Goal: Task Accomplishment & Management: Complete application form

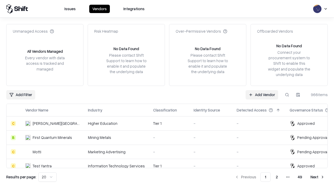
click at [262, 95] on link "Add Vendor" at bounding box center [262, 94] width 33 height 9
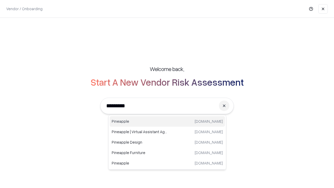
click at [167, 121] on div "Pineapple [DOMAIN_NAME]" at bounding box center [167, 121] width 115 height 10
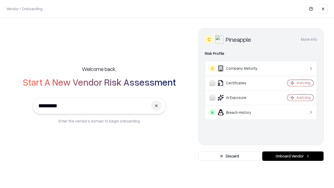
type input "*********"
click at [293, 156] on button "Onboard Vendor" at bounding box center [292, 155] width 61 height 9
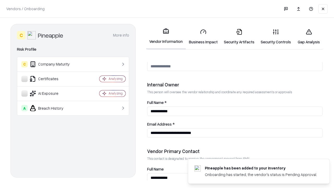
scroll to position [271, 0]
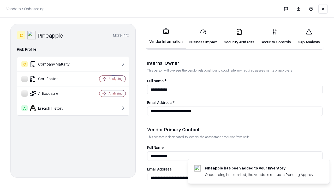
click at [203, 37] on link "Business Impact" at bounding box center [203, 37] width 35 height 24
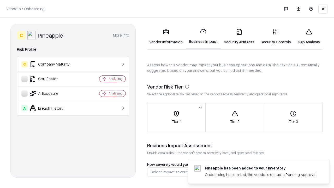
click at [239, 37] on link "Security Artifacts" at bounding box center [239, 37] width 37 height 24
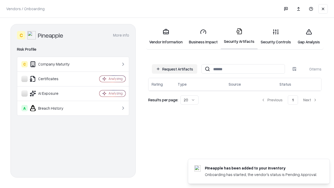
click at [175, 69] on button "Request Artifacts" at bounding box center [174, 68] width 45 height 9
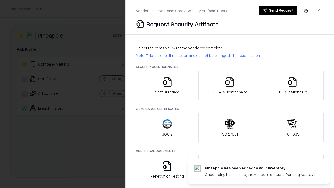
click at [167, 86] on icon "button" at bounding box center [167, 82] width 10 height 10
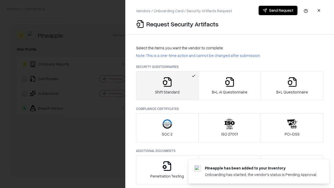
click at [278, 10] on button "Send Request" at bounding box center [278, 10] width 39 height 9
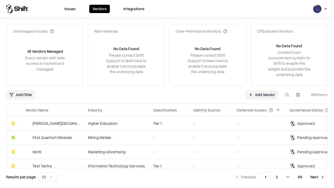
click at [287, 95] on button at bounding box center [287, 94] width 9 height 9
type input "*********"
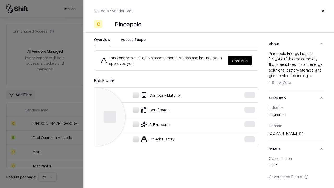
scroll to position [72, 0]
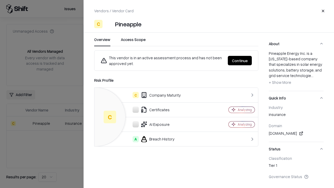
click at [240, 61] on button "Continue" at bounding box center [240, 60] width 24 height 9
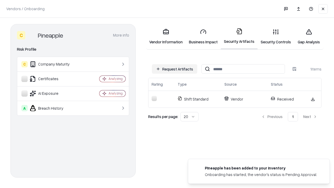
click at [309, 37] on link "Gap Analysis" at bounding box center [309, 37] width 30 height 24
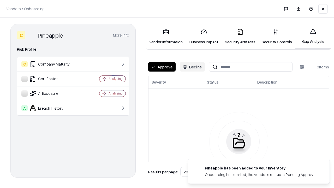
click at [162, 67] on button "Approve" at bounding box center [161, 66] width 27 height 9
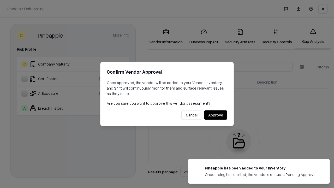
click at [216, 115] on button "Approve" at bounding box center [215, 114] width 23 height 9
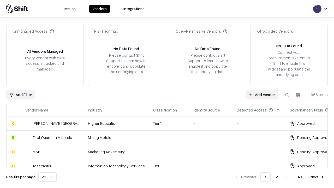
type input "*********"
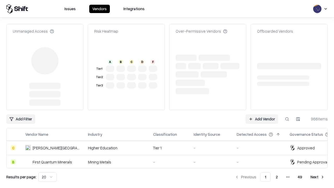
click at [262, 114] on link "Add Vendor" at bounding box center [262, 118] width 33 height 9
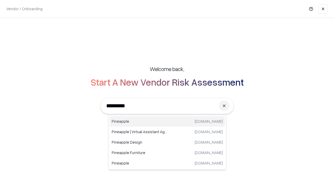
click at [167, 121] on div "Pineapple pineappleenergy.com" at bounding box center [167, 121] width 115 height 10
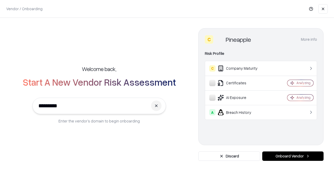
type input "*********"
click at [293, 156] on button "Onboard Vendor" at bounding box center [292, 155] width 61 height 9
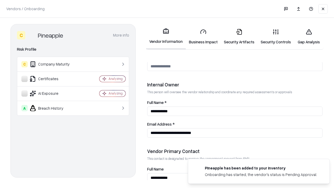
scroll to position [271, 0]
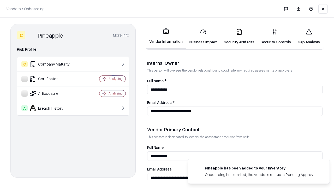
click at [309, 37] on link "Gap Analysis" at bounding box center [309, 37] width 30 height 24
